Goal: Use online tool/utility: Utilize a website feature to perform a specific function

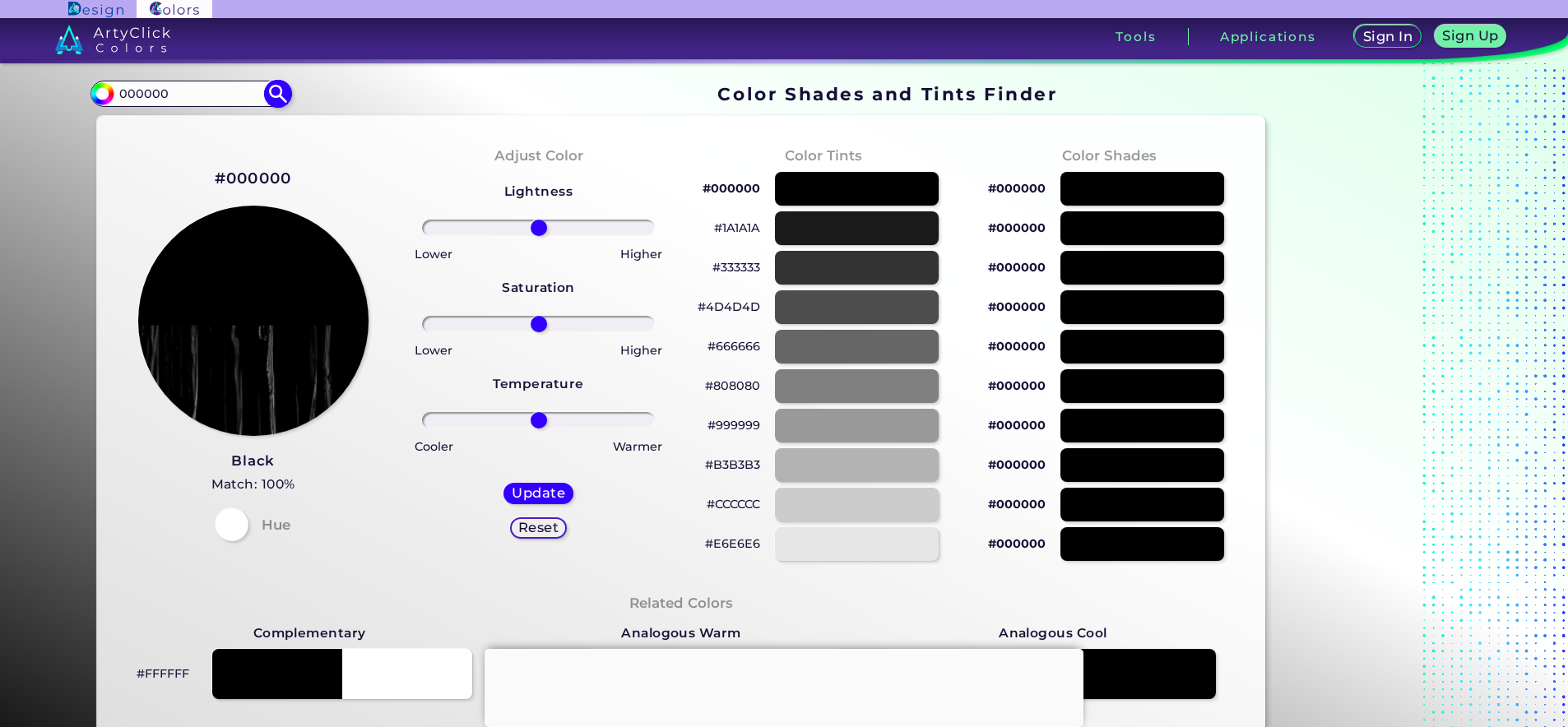
click at [167, 93] on input "000000" at bounding box center [190, 93] width 153 height 23
paste input "ee433"
type input "ee4330"
click at [272, 93] on img at bounding box center [279, 93] width 28 height 28
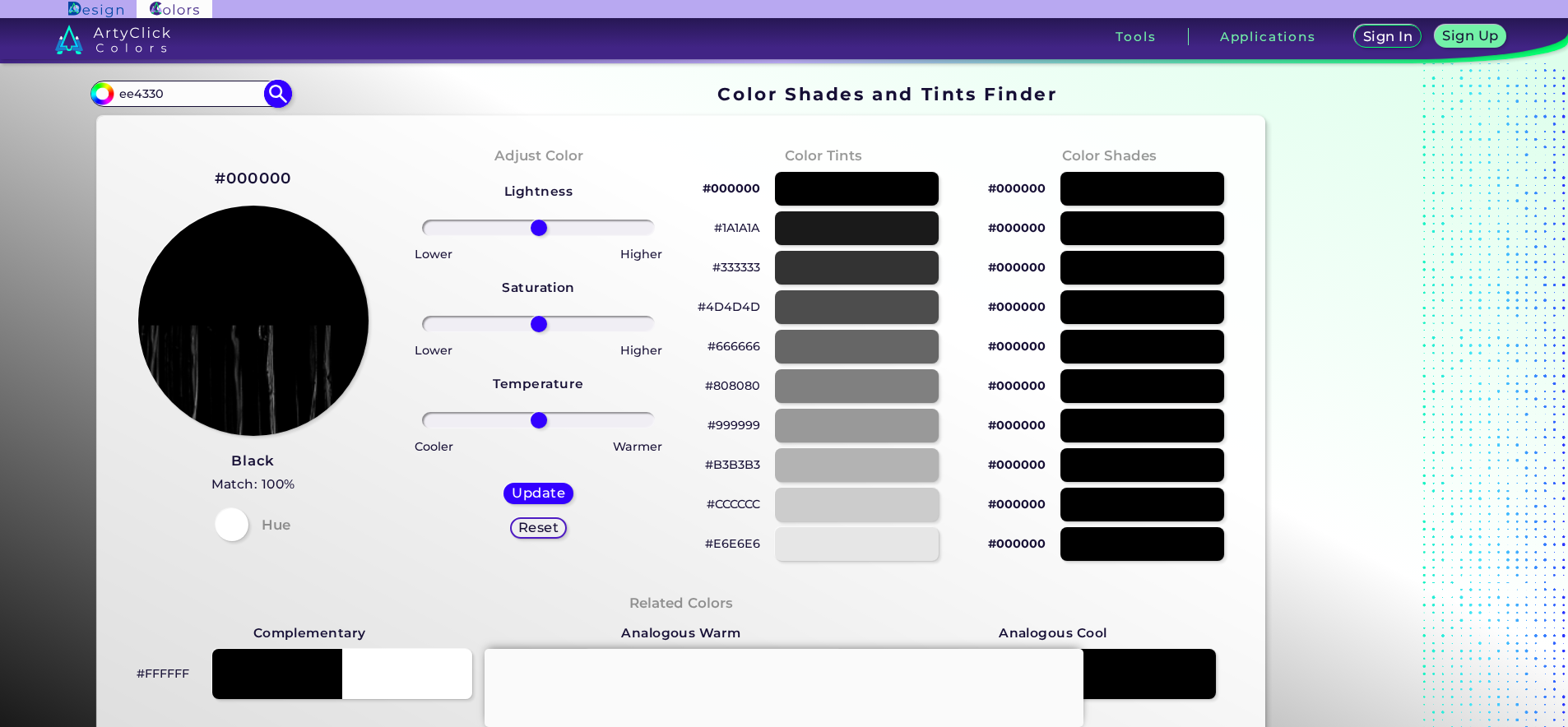
type input "#000000"
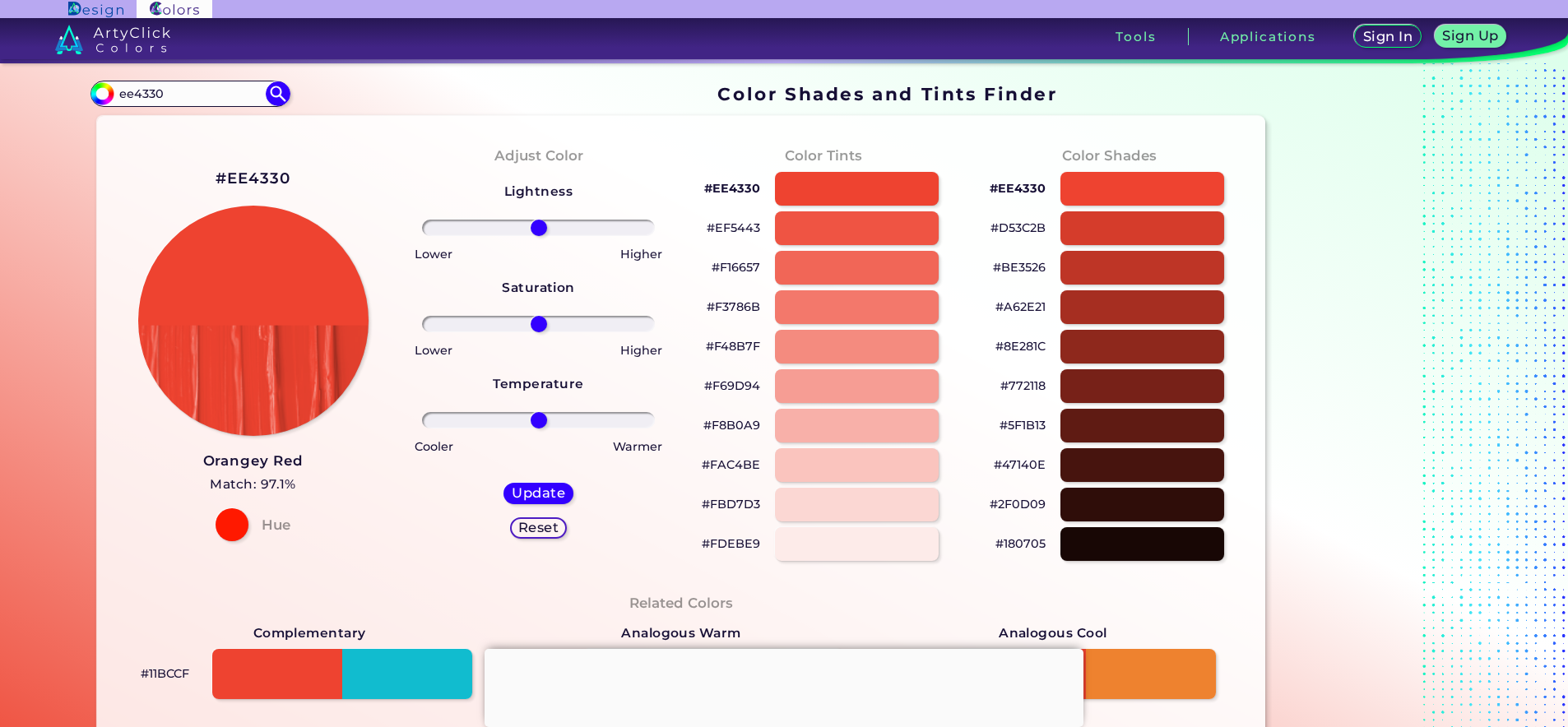
click at [737, 228] on p "#EF5443" at bounding box center [733, 228] width 54 height 20
click at [1012, 219] on p "#D53C2B" at bounding box center [1018, 228] width 55 height 20
